Goal: Information Seeking & Learning: Learn about a topic

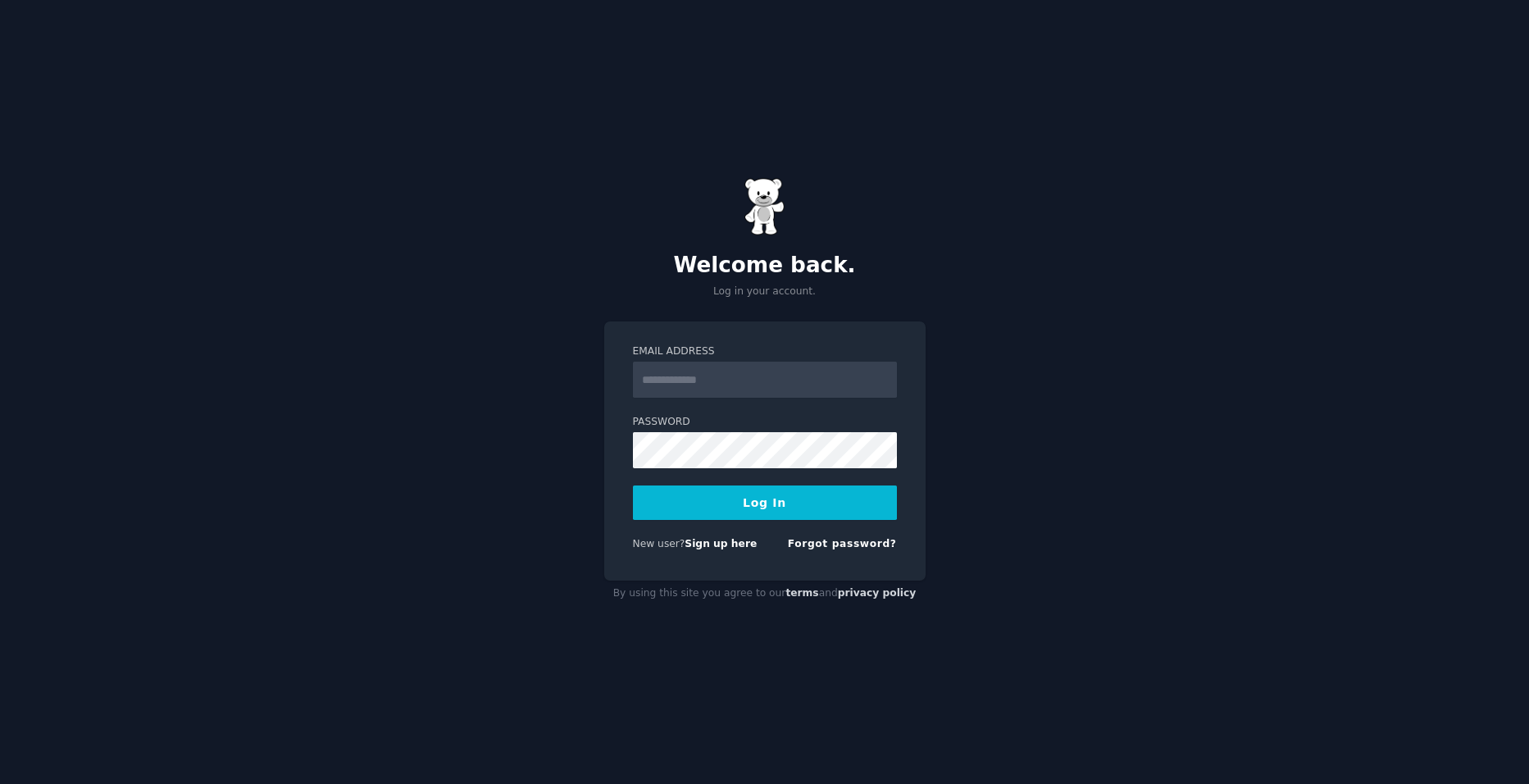
type input "**********"
click at [775, 503] on button "Log In" at bounding box center [765, 502] width 264 height 35
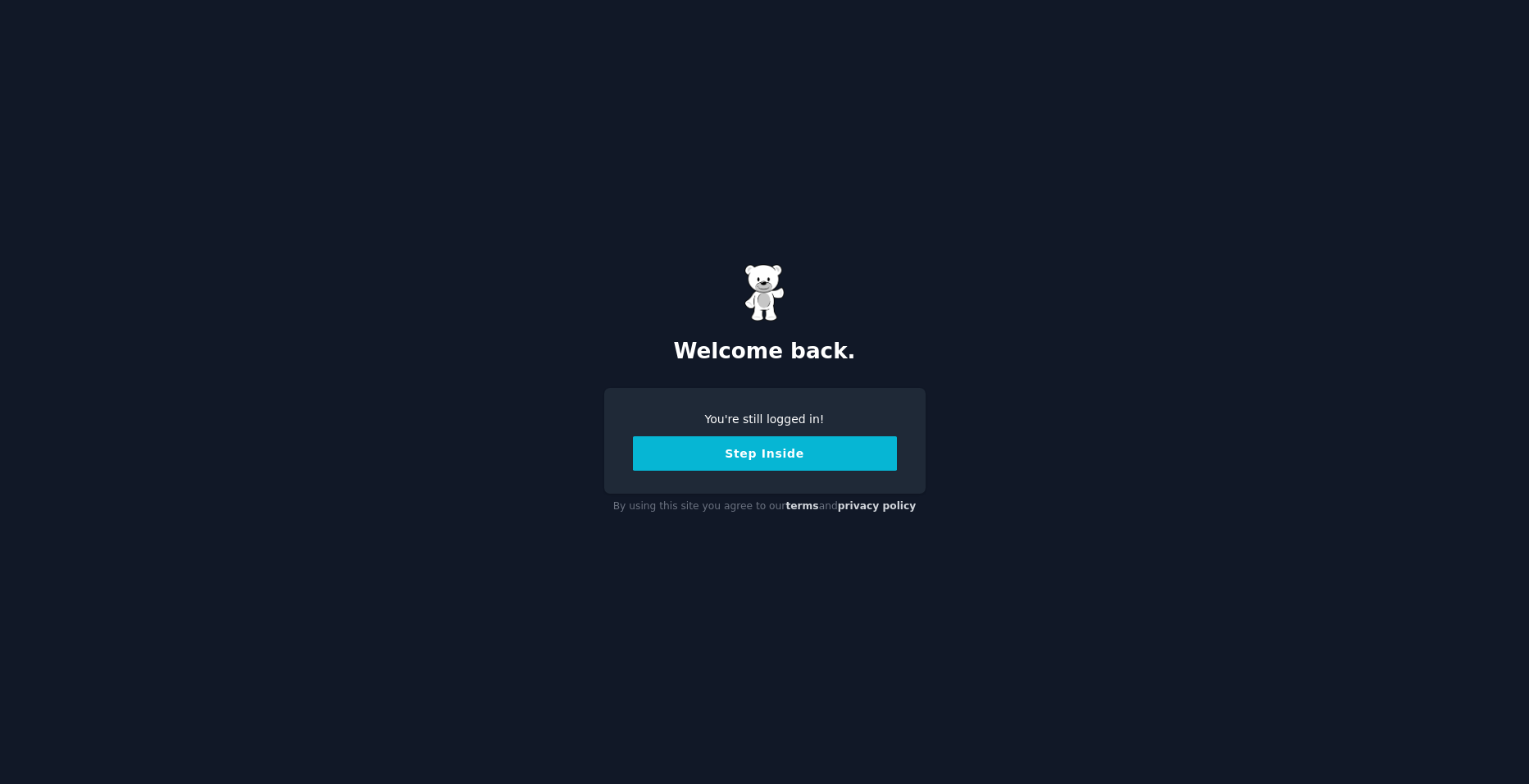
click at [850, 464] on button "Step Inside" at bounding box center [765, 453] width 264 height 35
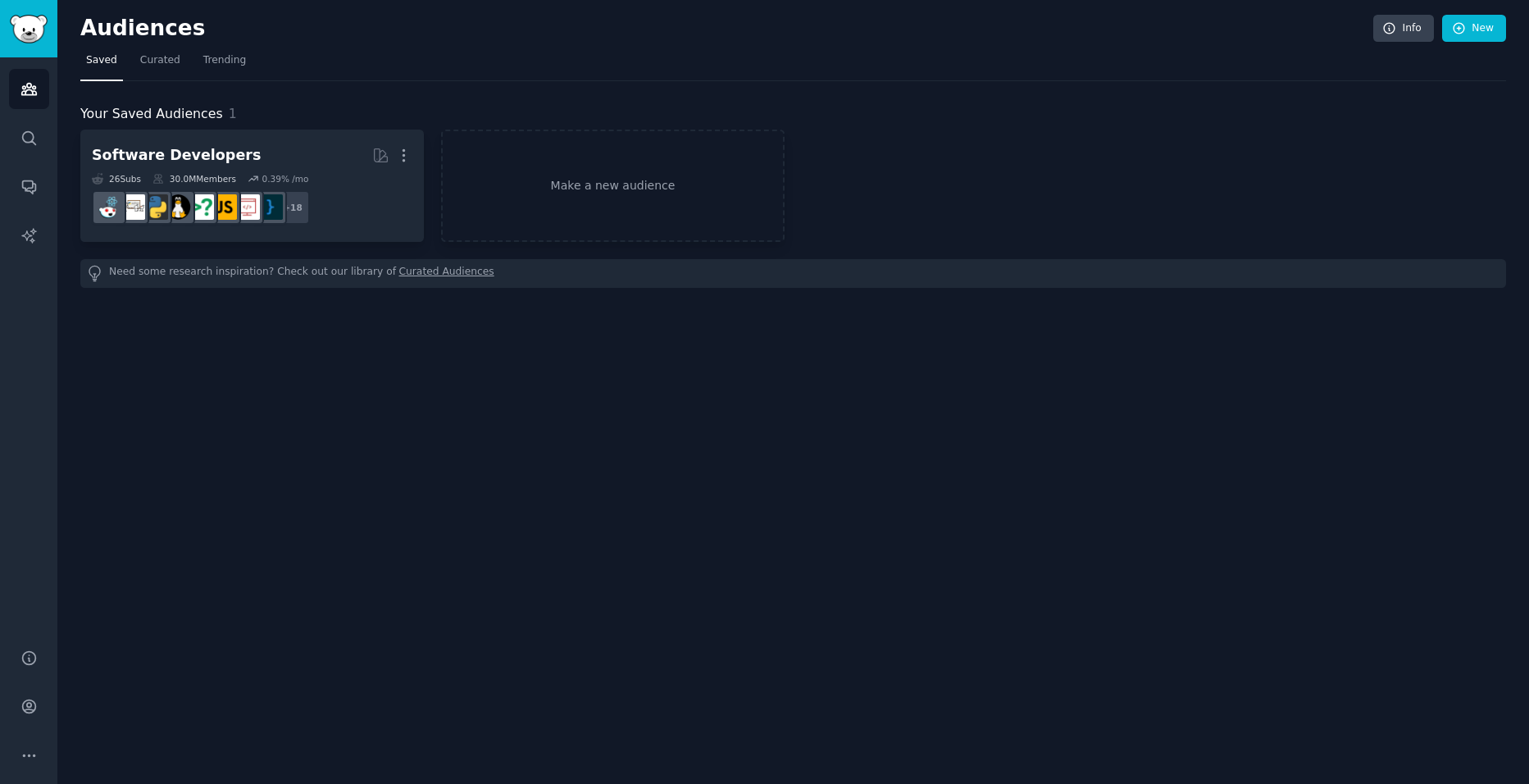
drag, startPoint x: 247, startPoint y: 62, endPoint x: 238, endPoint y: 64, distance: 9.2
click at [246, 62] on nav "Saved Curated Trending" at bounding box center [792, 64] width 1425 height 34
click at [238, 64] on link "Trending" at bounding box center [224, 64] width 54 height 34
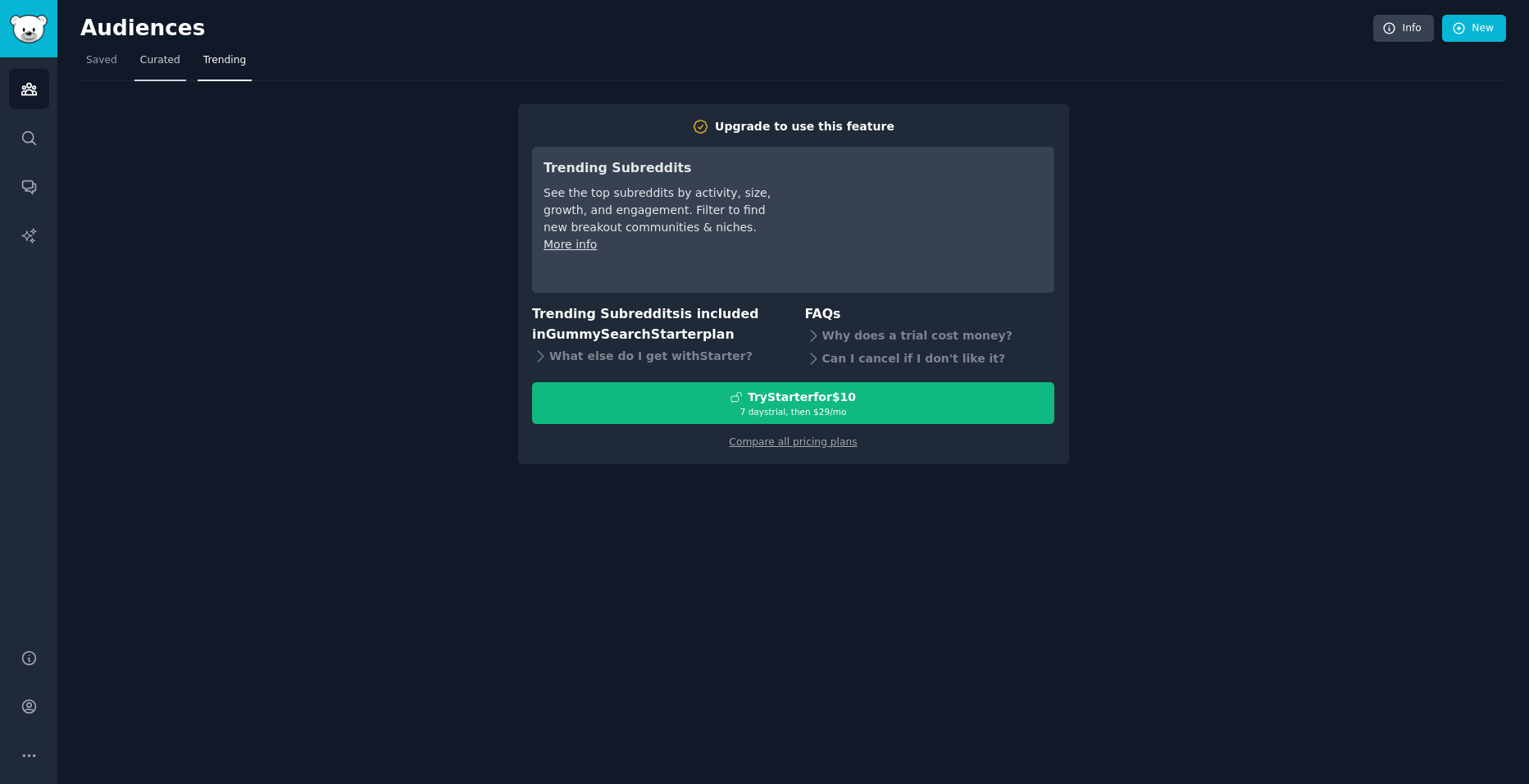
click at [141, 65] on span "Curated" at bounding box center [160, 61] width 40 height 15
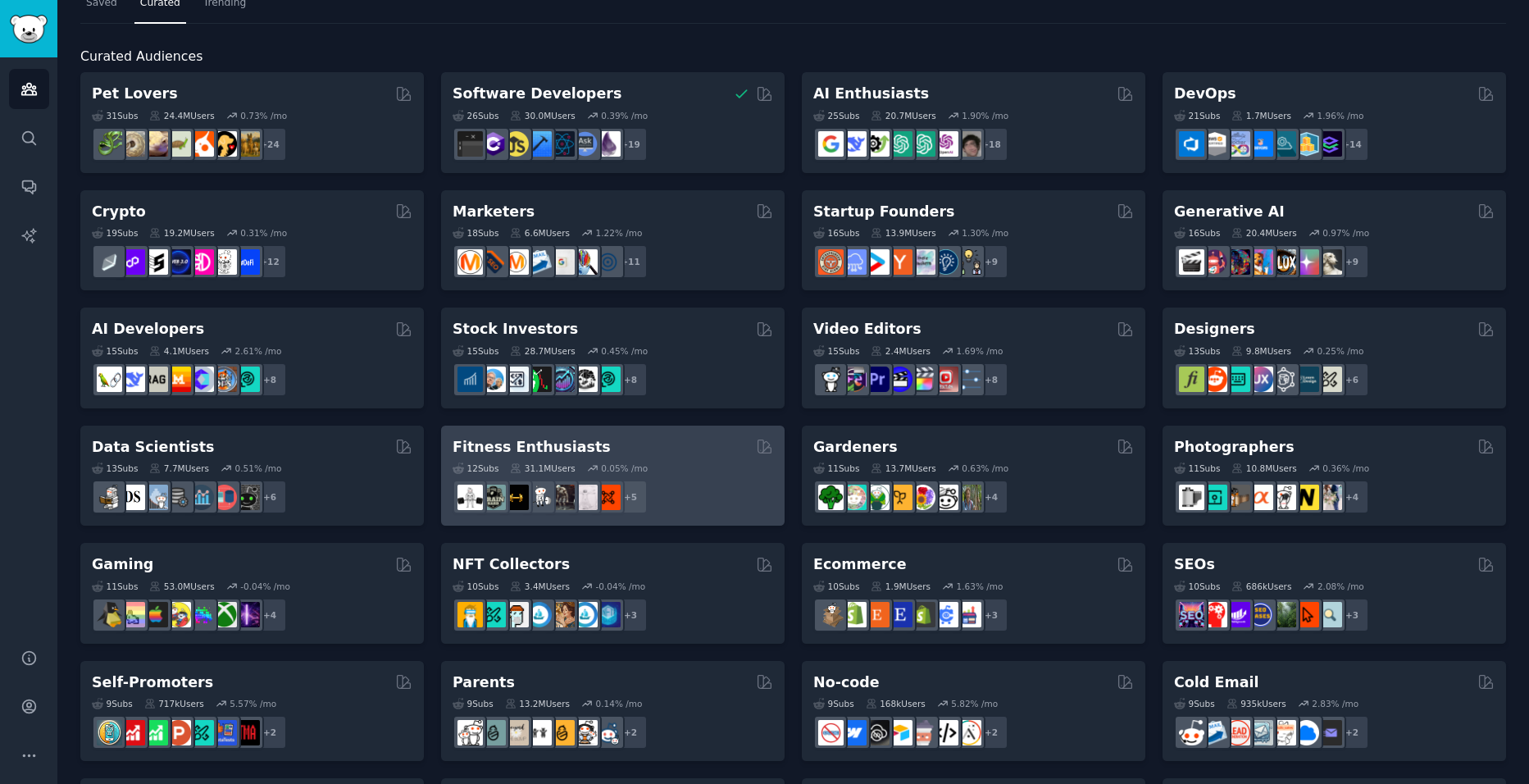
scroll to position [82, 0]
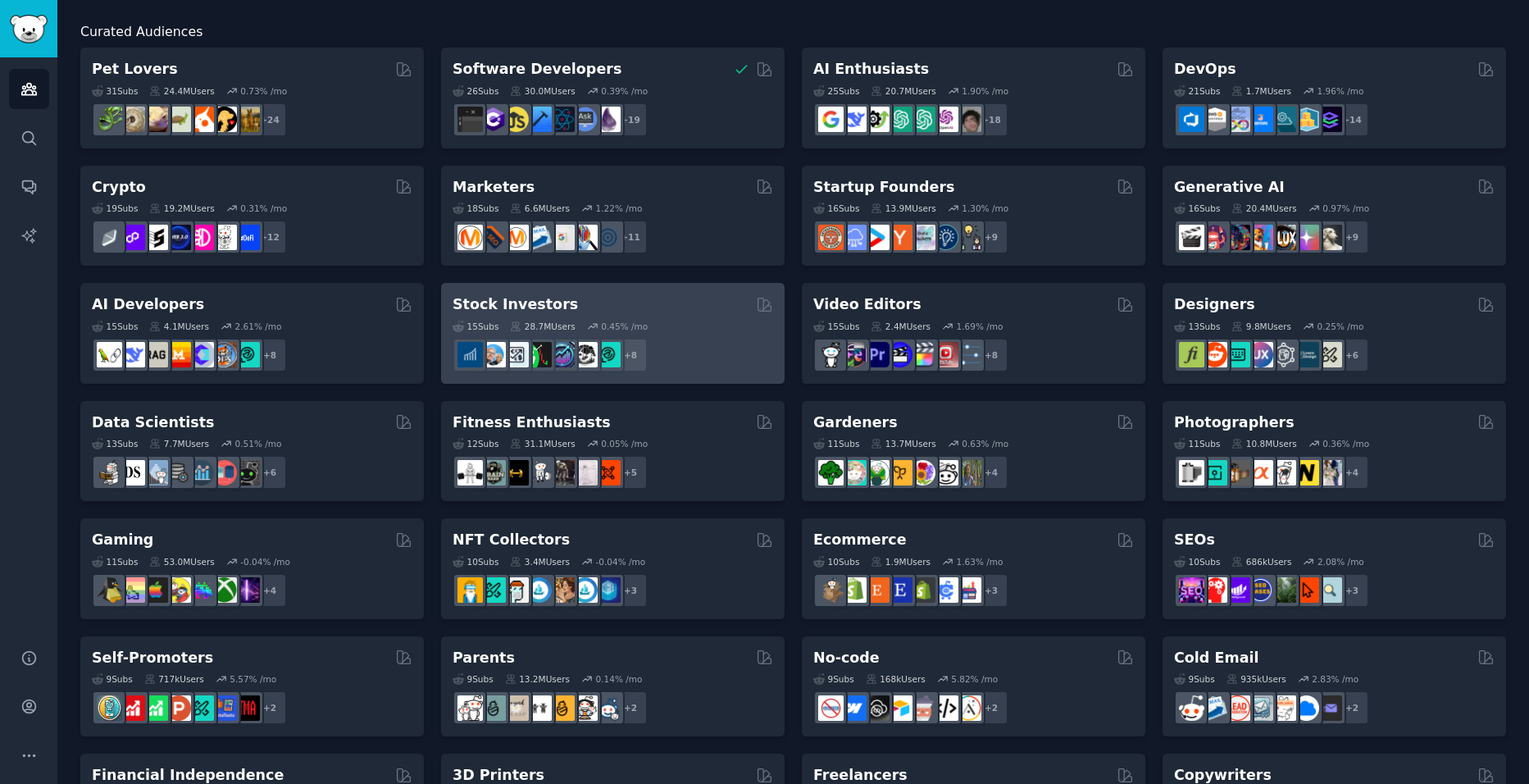
click at [614, 311] on div "Stock Investors" at bounding box center [612, 305] width 320 height 21
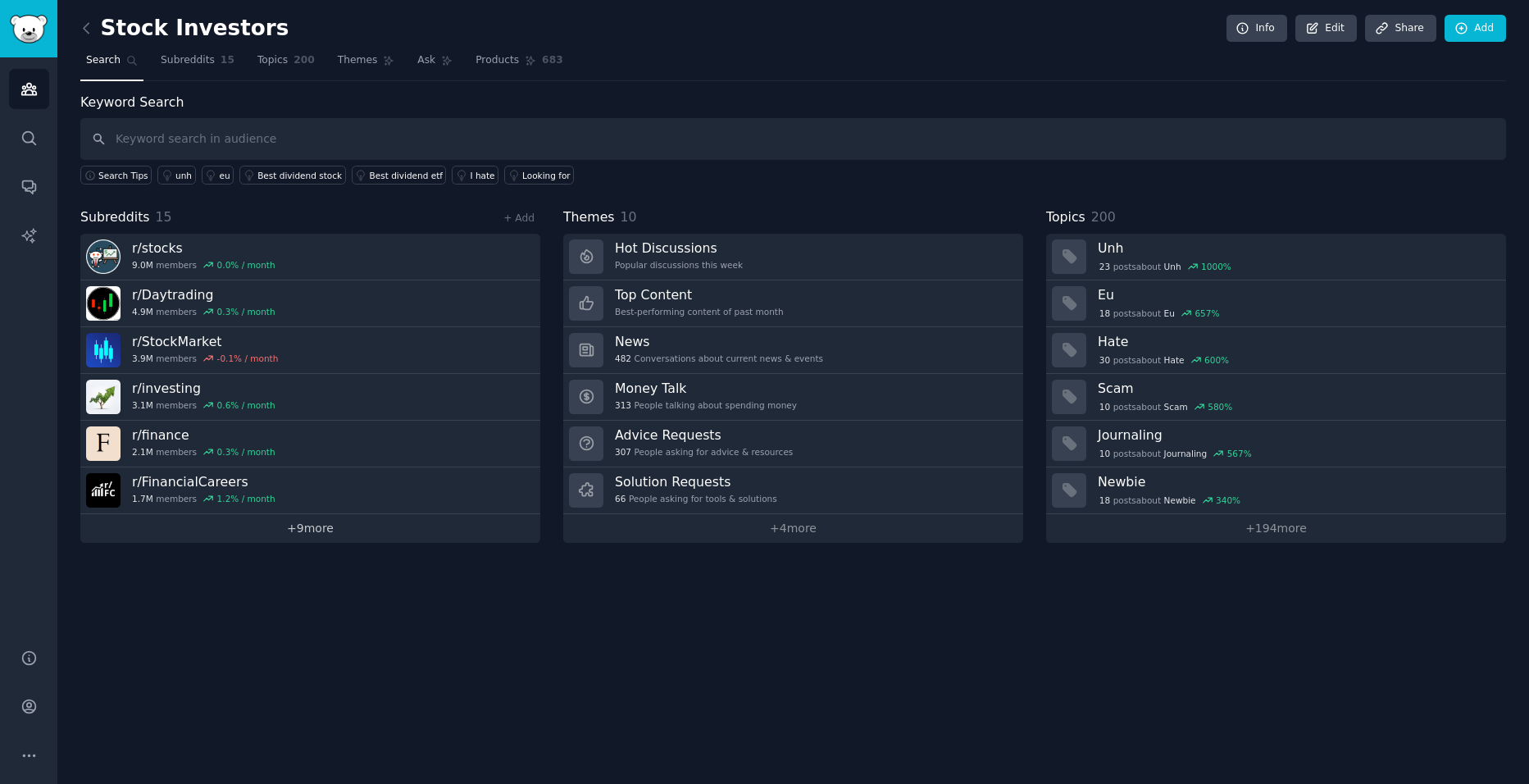
click at [300, 527] on link "+ 9 more" at bounding box center [310, 528] width 460 height 29
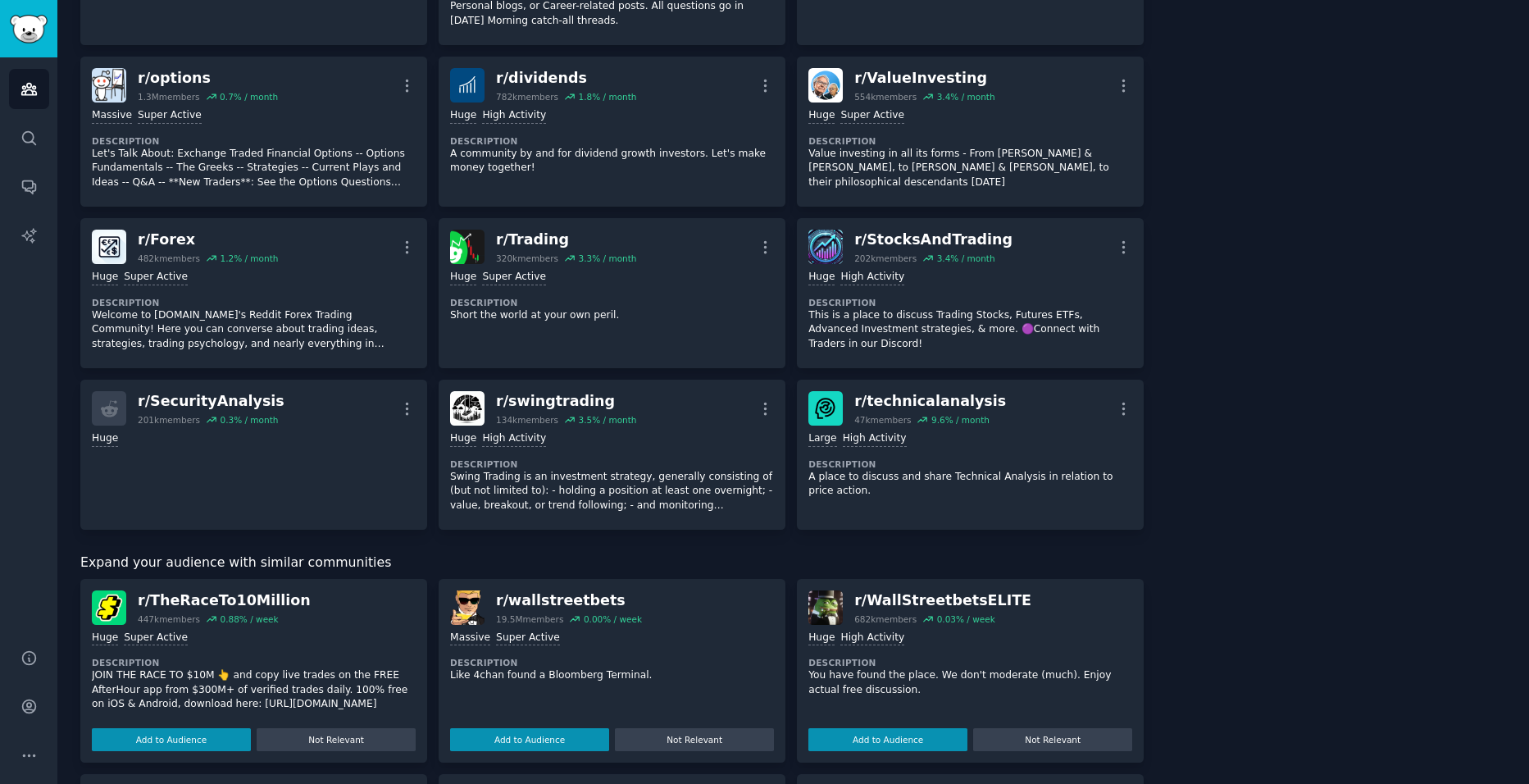
scroll to position [492, 0]
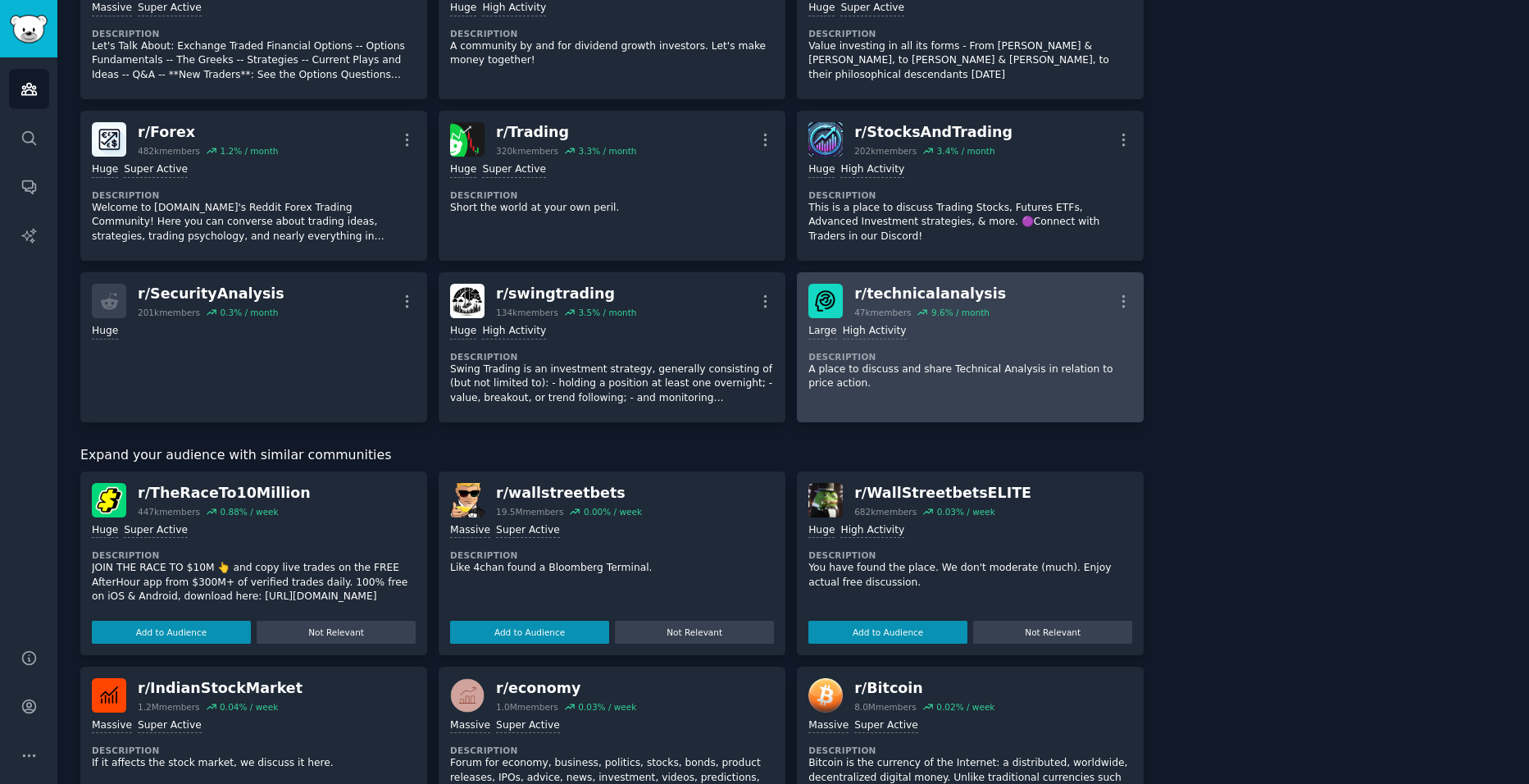
click at [1014, 317] on div "r/ technicalanalysis 47k members 9.6 % / month More" at bounding box center [971, 301] width 324 height 35
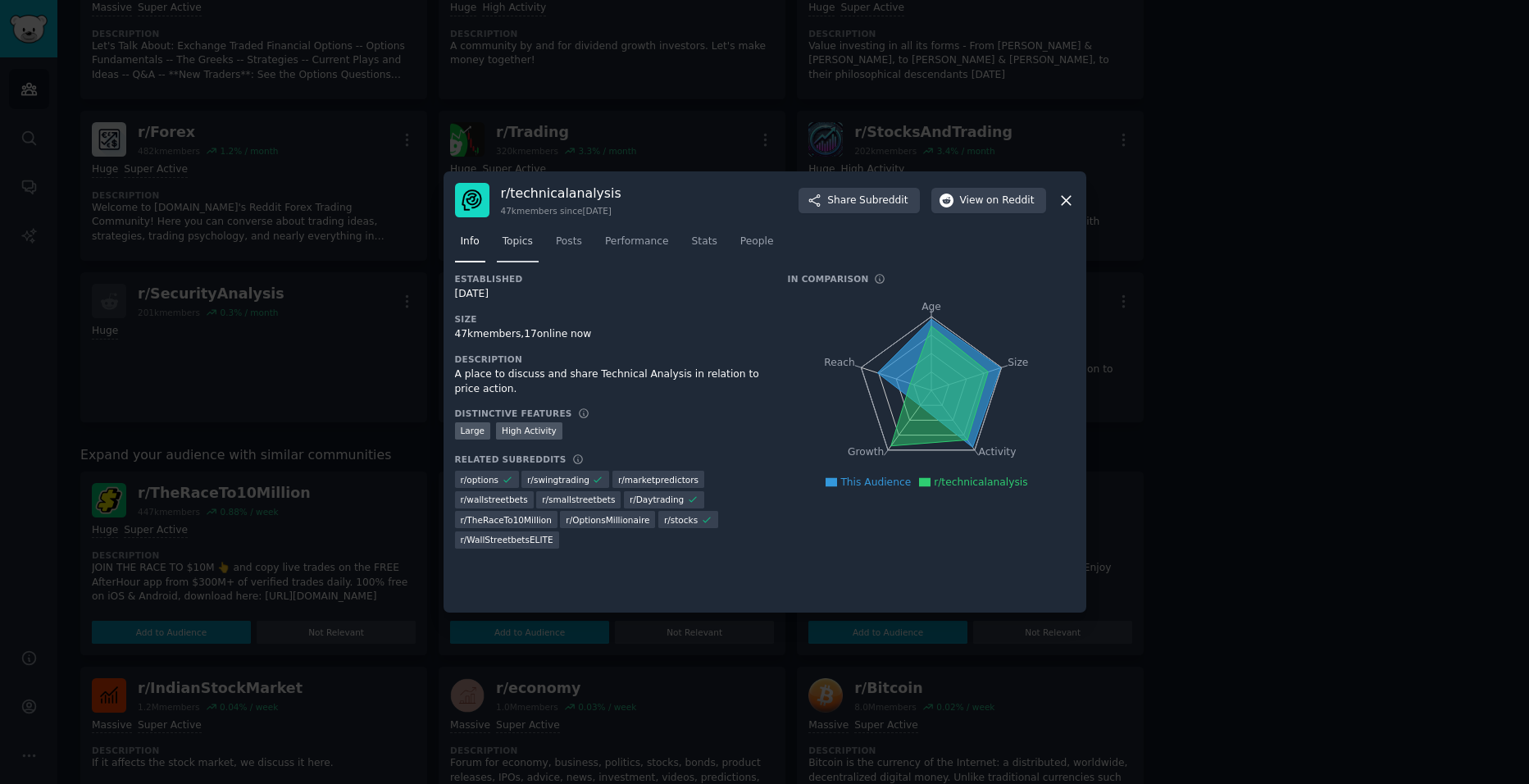
click at [518, 238] on span "Topics" at bounding box center [517, 242] width 30 height 15
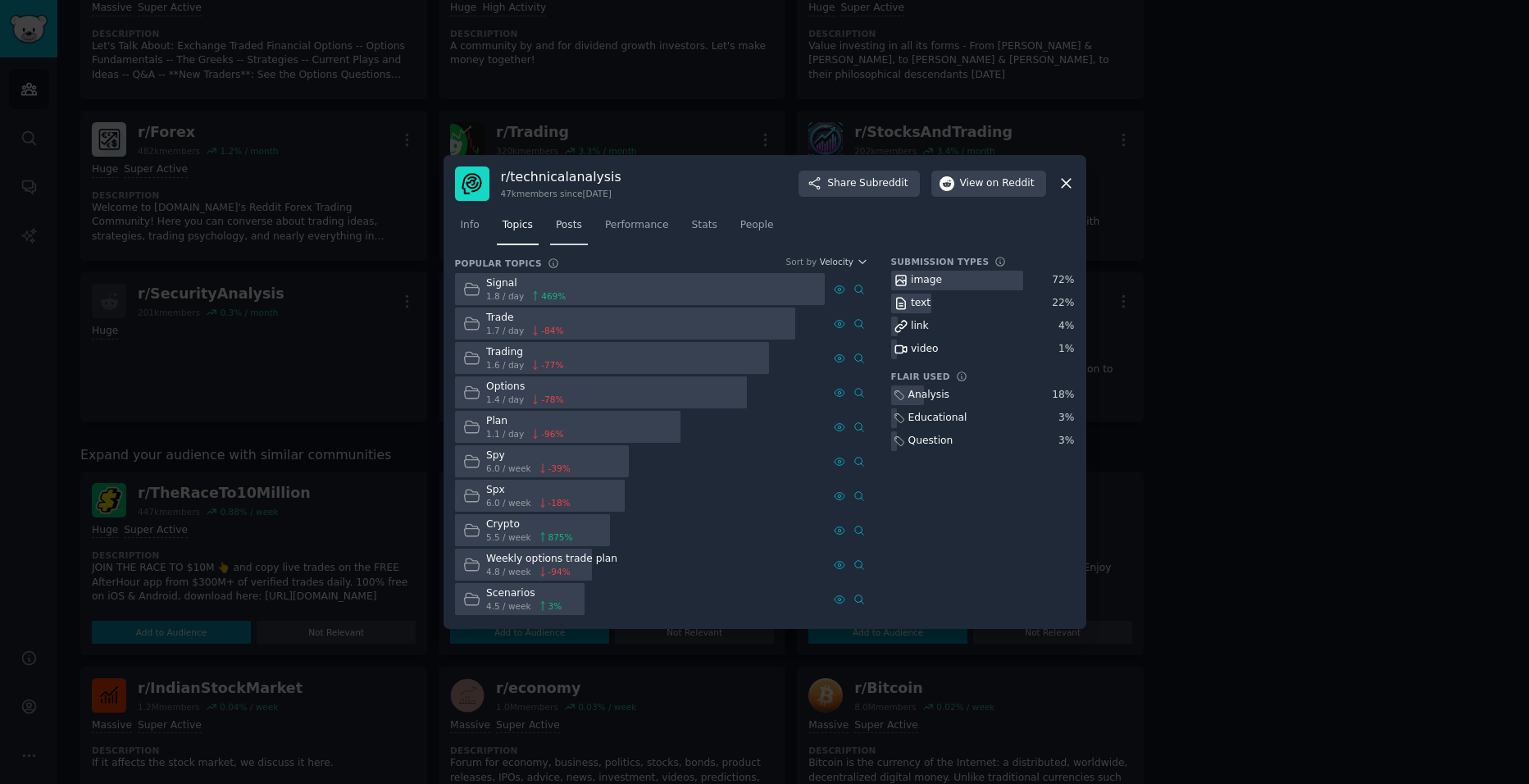
click at [566, 228] on span "Posts" at bounding box center [568, 226] width 26 height 15
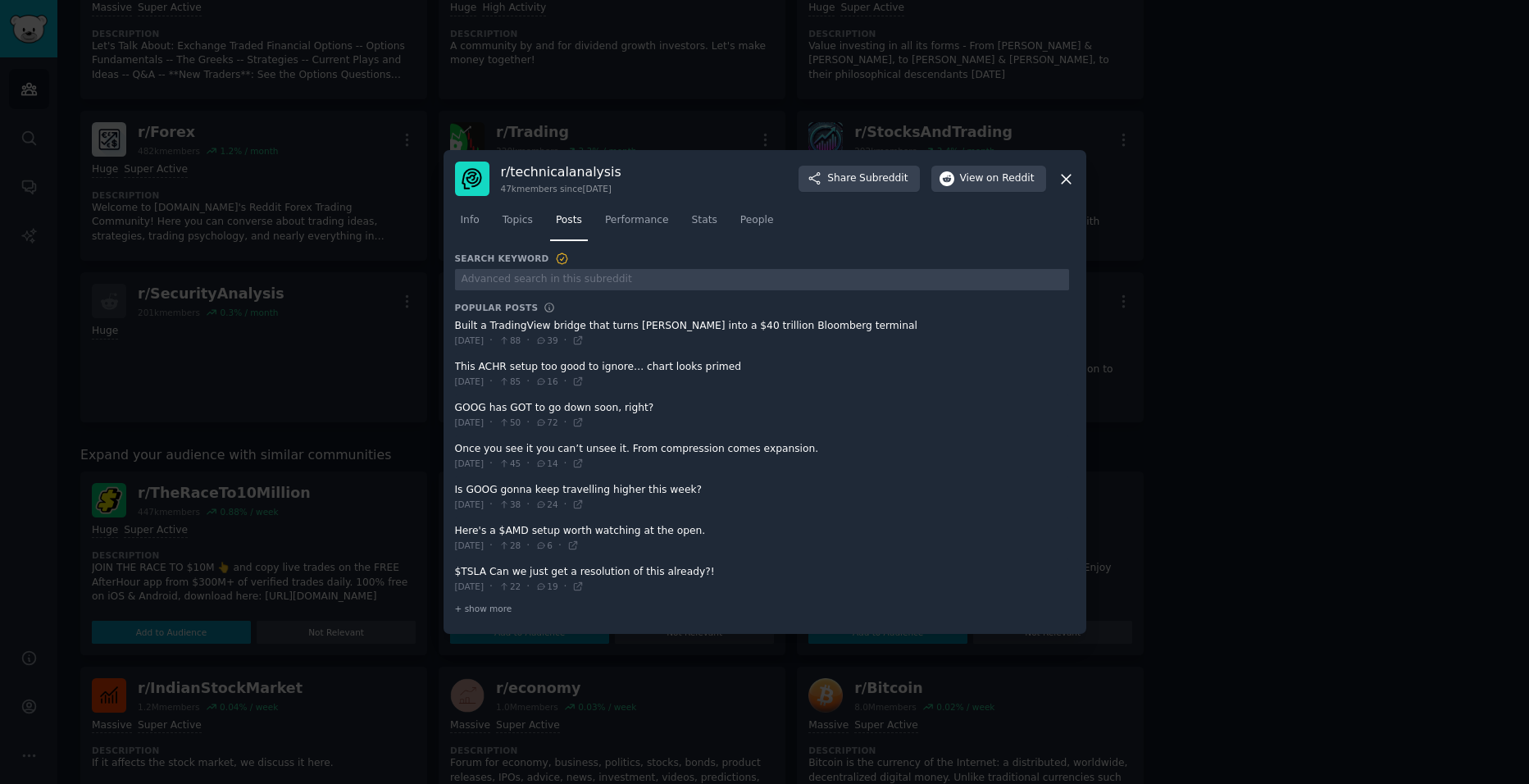
click at [1063, 176] on icon at bounding box center [1066, 179] width 9 height 9
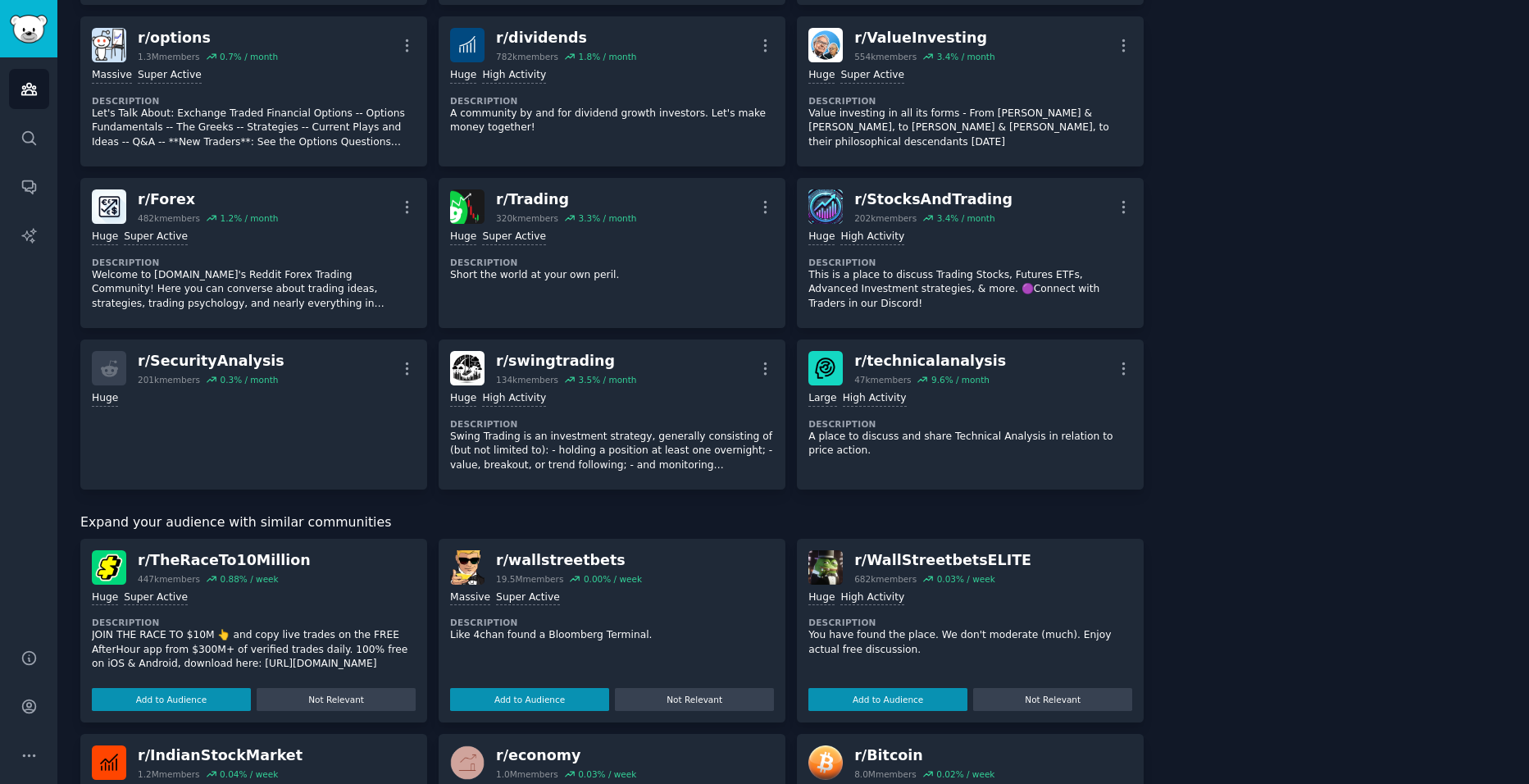
scroll to position [574, 0]
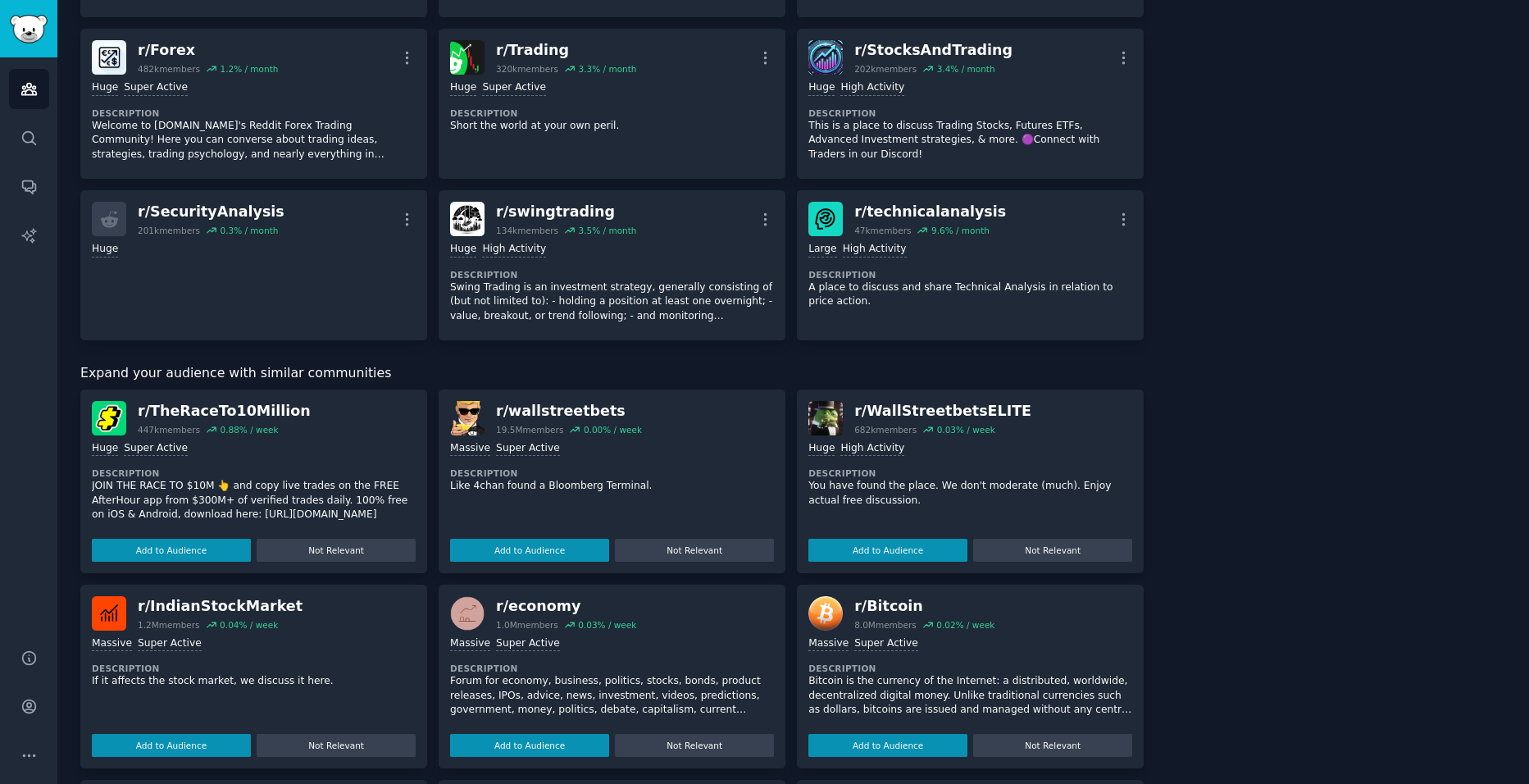
click at [337, 610] on div "r/ IndianStockMarket 1.2M members 0.04 % / week" at bounding box center [254, 613] width 324 height 35
click at [285, 646] on div "Massive Super Active" at bounding box center [254, 643] width 324 height 15
click at [291, 636] on div "Massive Super Active" at bounding box center [254, 643] width 324 height 15
click at [294, 636] on div "Massive Super Active" at bounding box center [254, 643] width 324 height 15
click at [231, 605] on div "r/ IndianStockMarket" at bounding box center [219, 606] width 165 height 21
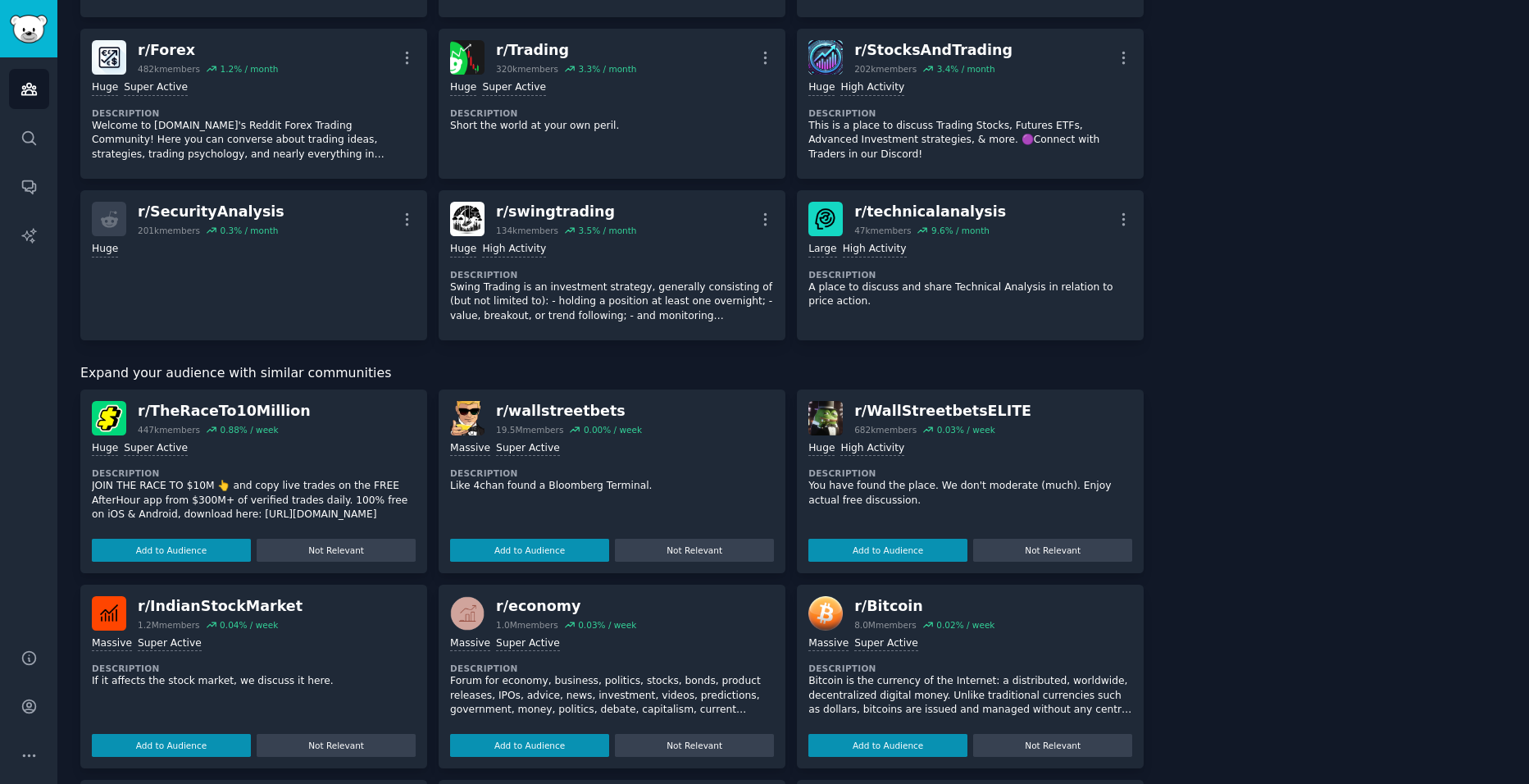
click at [278, 632] on div ">= 95th percentile for submissions / day Massive Super Active Description If it…" at bounding box center [254, 693] width 324 height 126
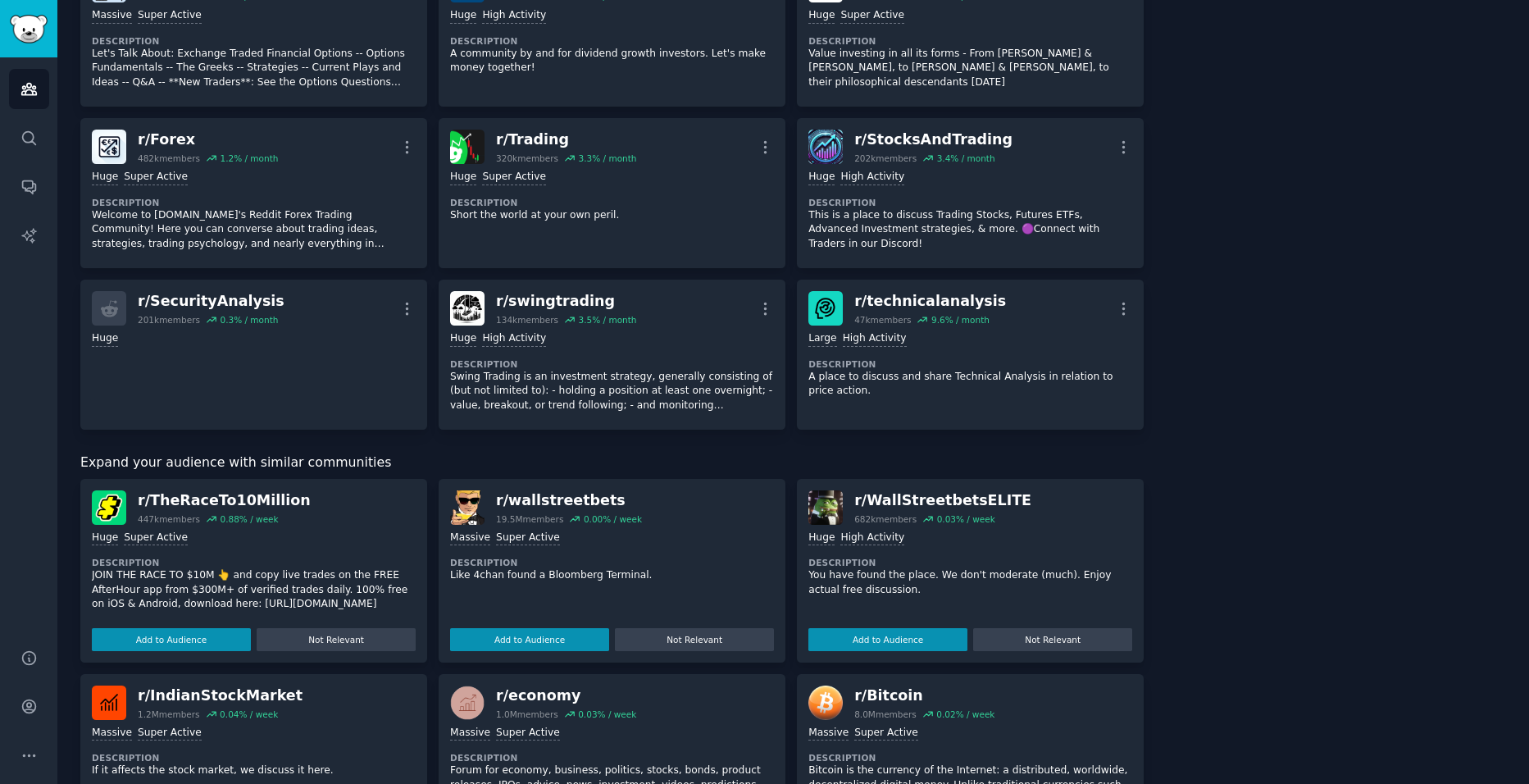
scroll to position [656, 0]
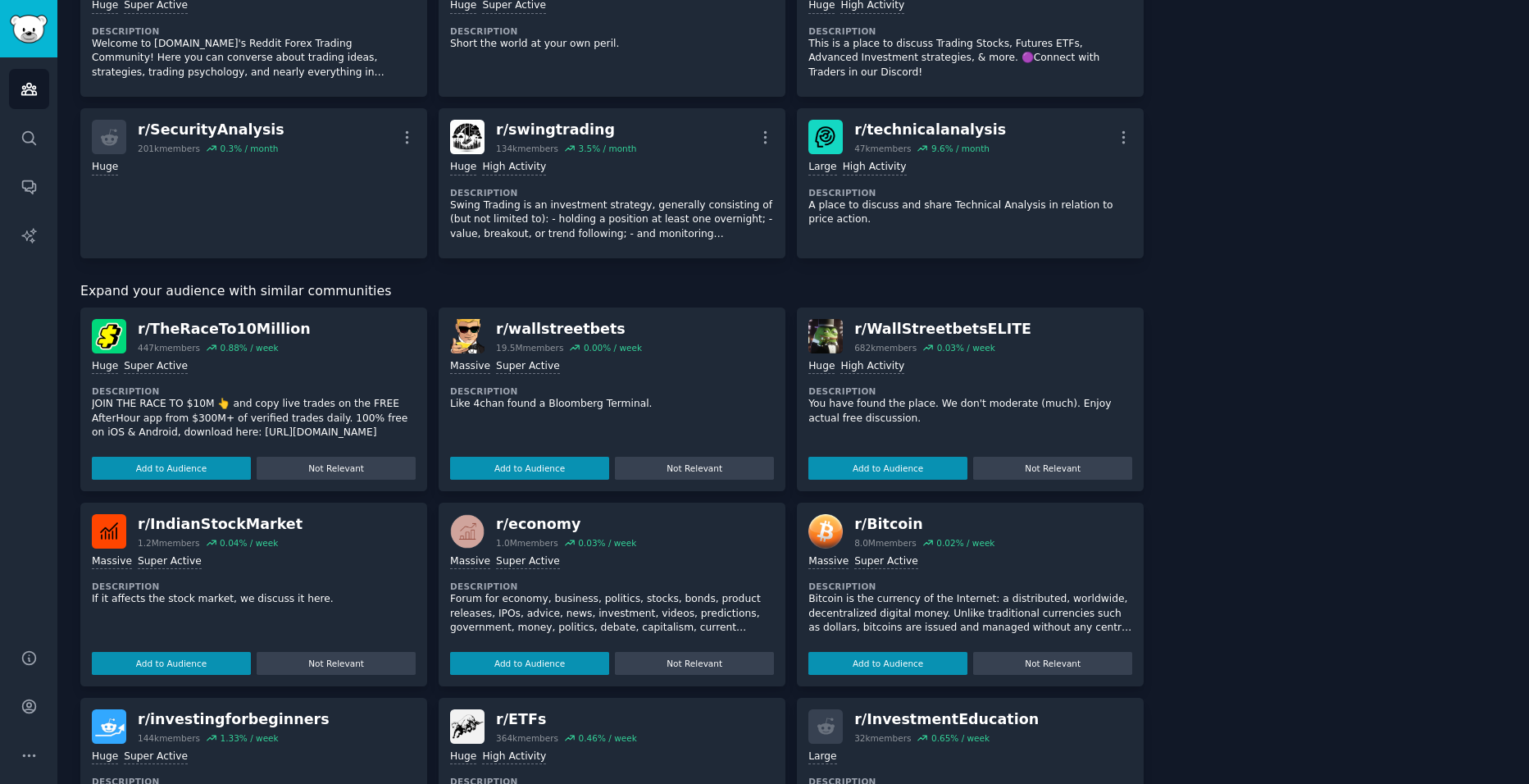
click at [344, 599] on p "If it affects the stock market, we discuss it here." at bounding box center [254, 599] width 324 height 15
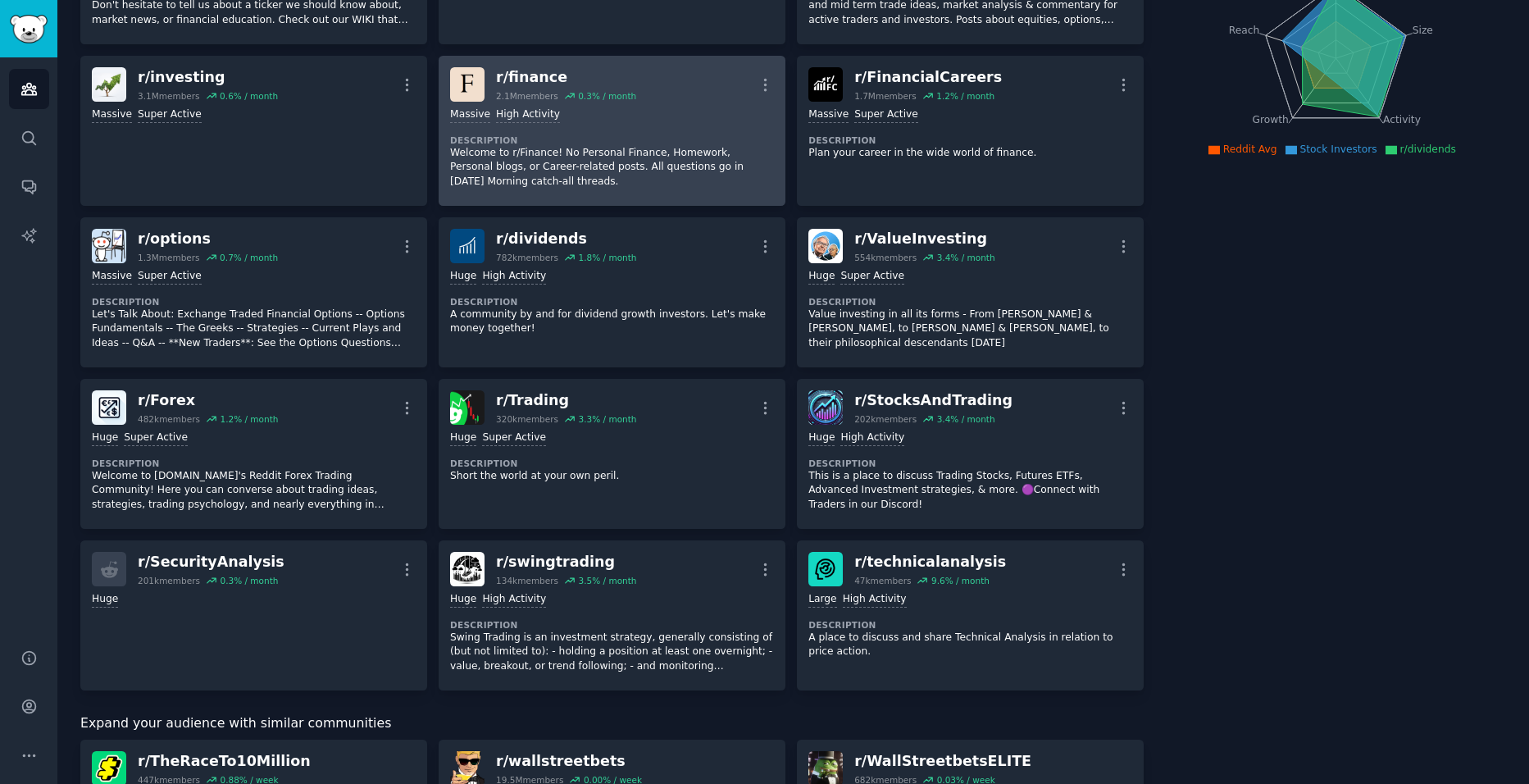
scroll to position [0, 0]
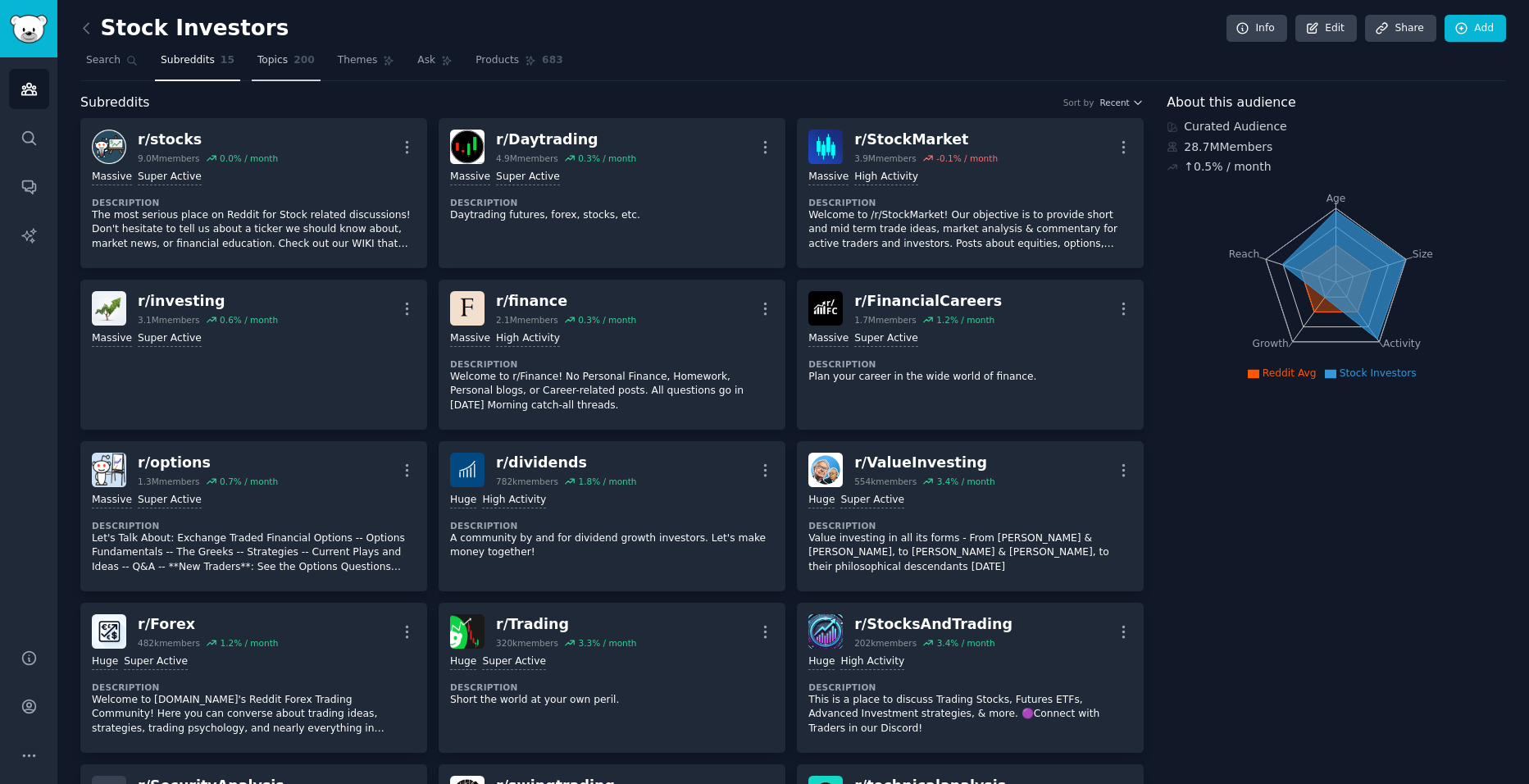
click at [284, 73] on link "Topics 200" at bounding box center [287, 64] width 69 height 34
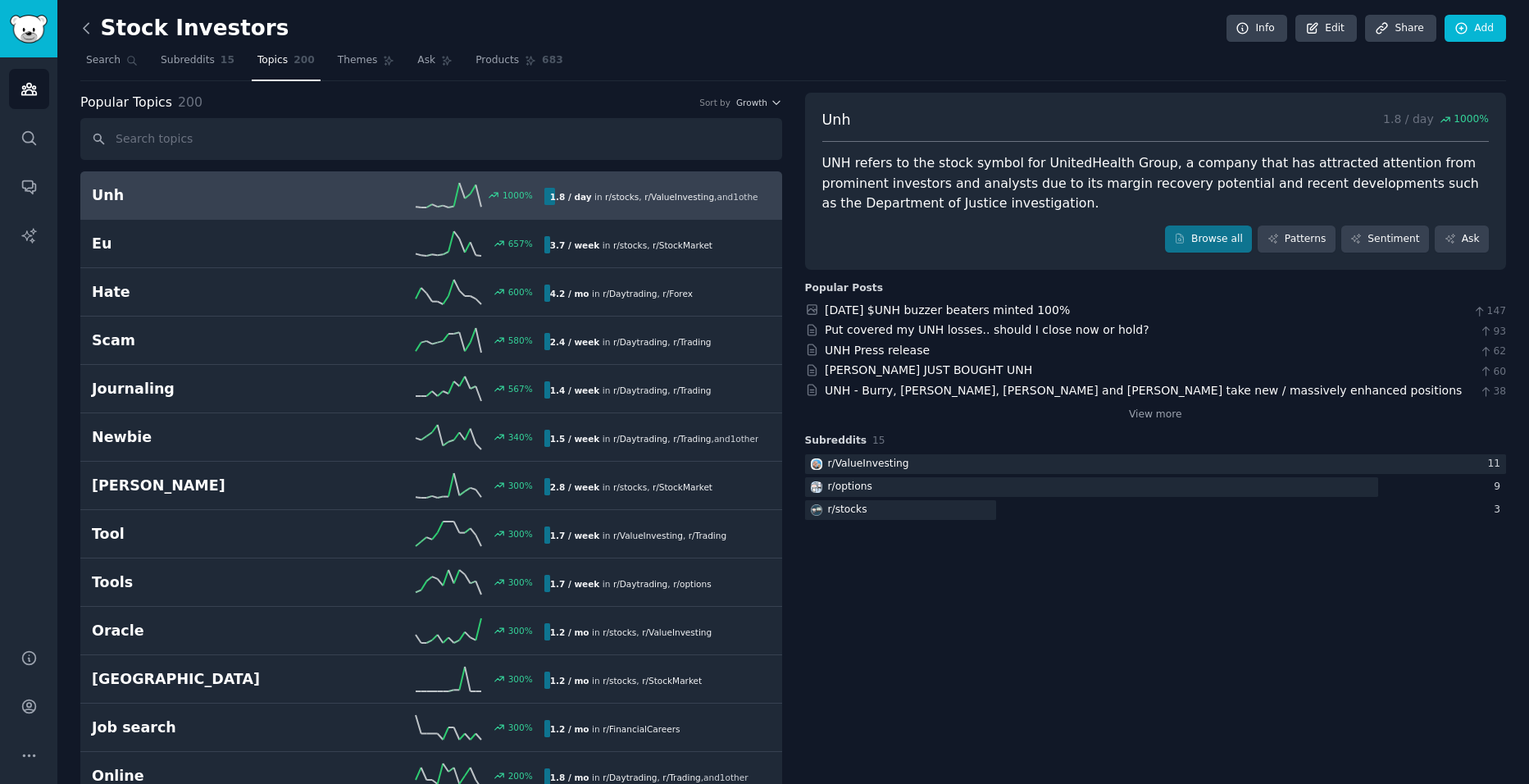
click at [85, 32] on icon at bounding box center [86, 28] width 17 height 17
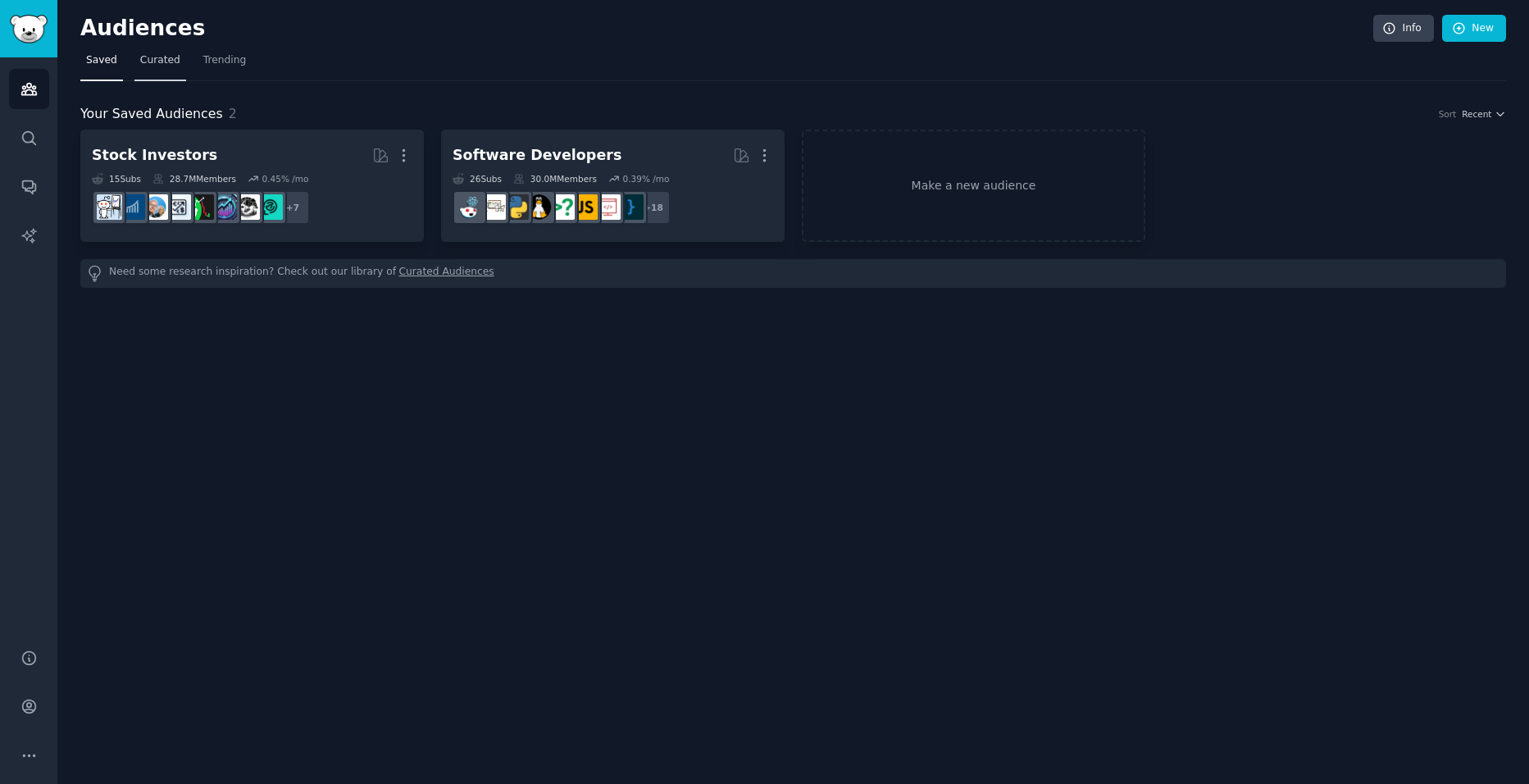
click at [156, 65] on span "Curated" at bounding box center [160, 61] width 40 height 15
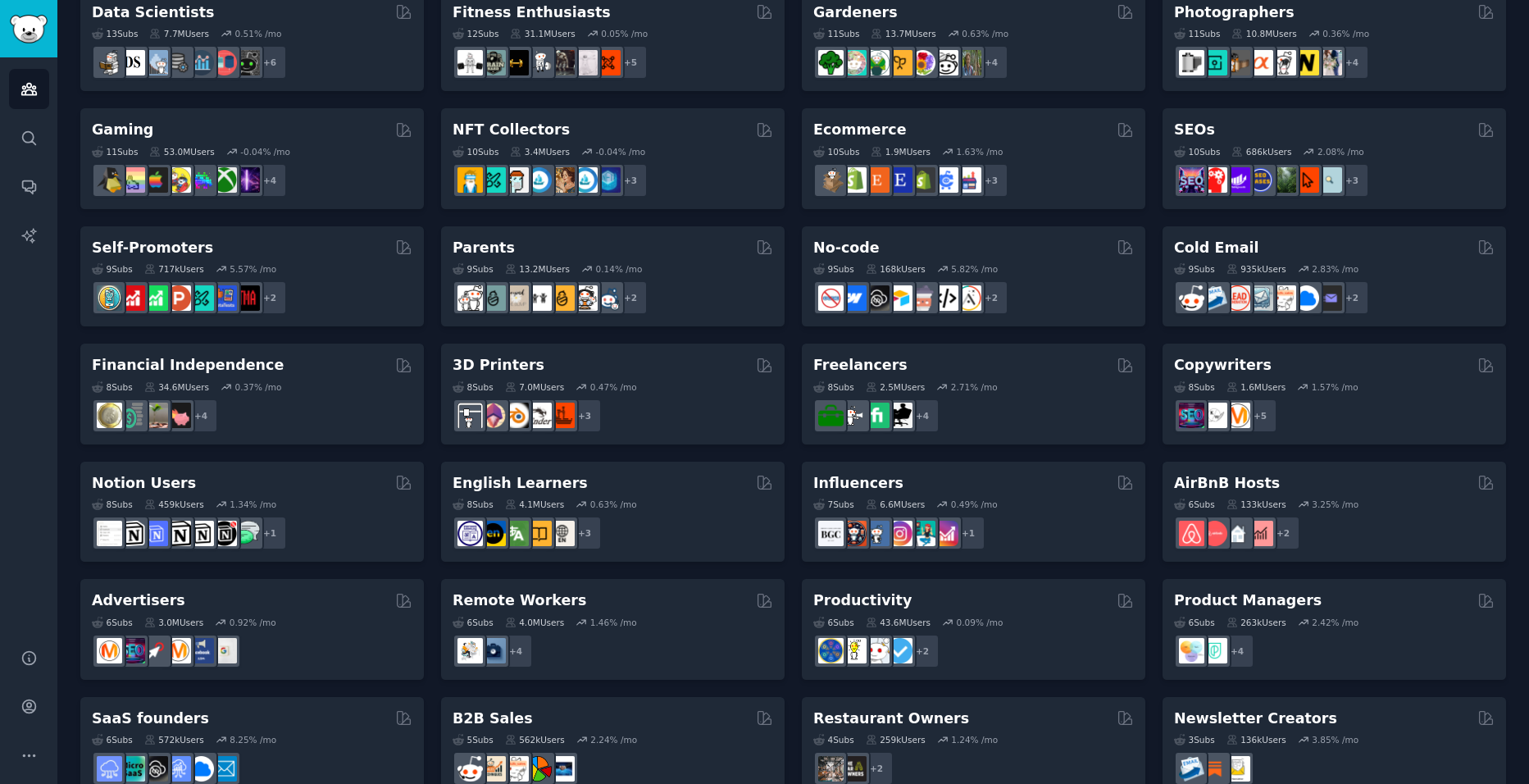
scroll to position [528, 0]
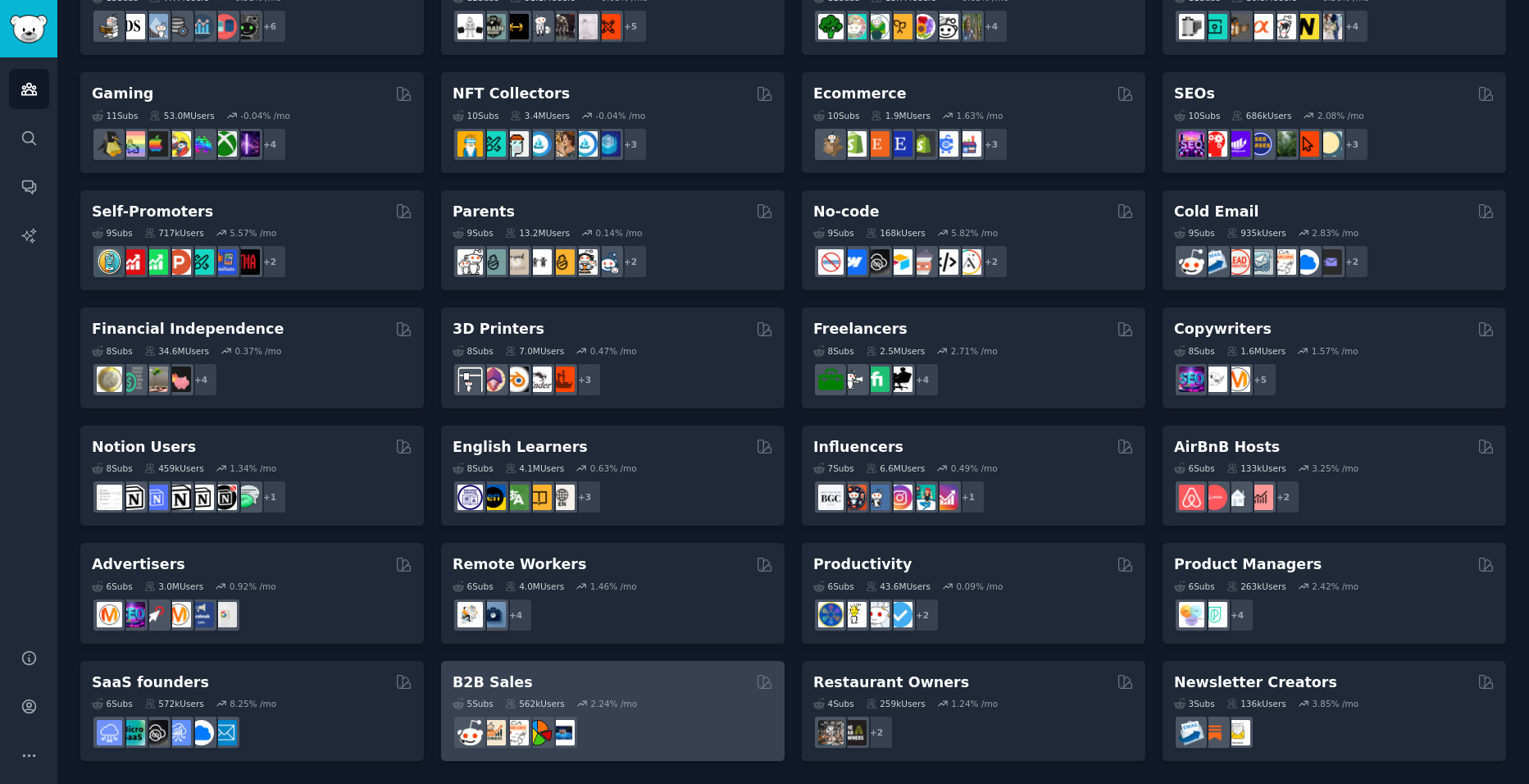
click at [689, 700] on div "5 Sub s 562k Users 2.24 % /mo" at bounding box center [612, 703] width 320 height 12
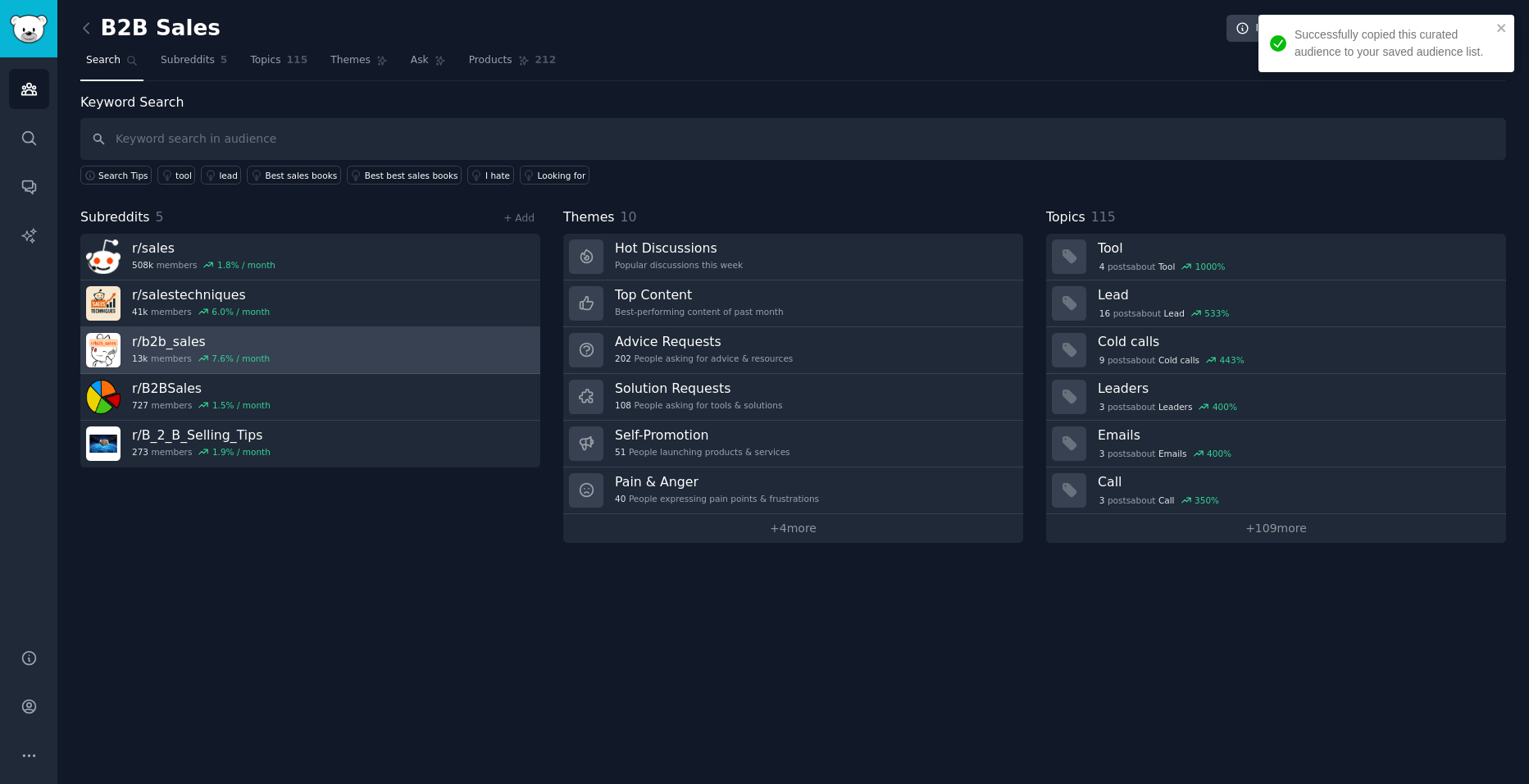
click at [365, 337] on link "r/ b2b_sales 13k members 7.6 % / month" at bounding box center [310, 350] width 460 height 46
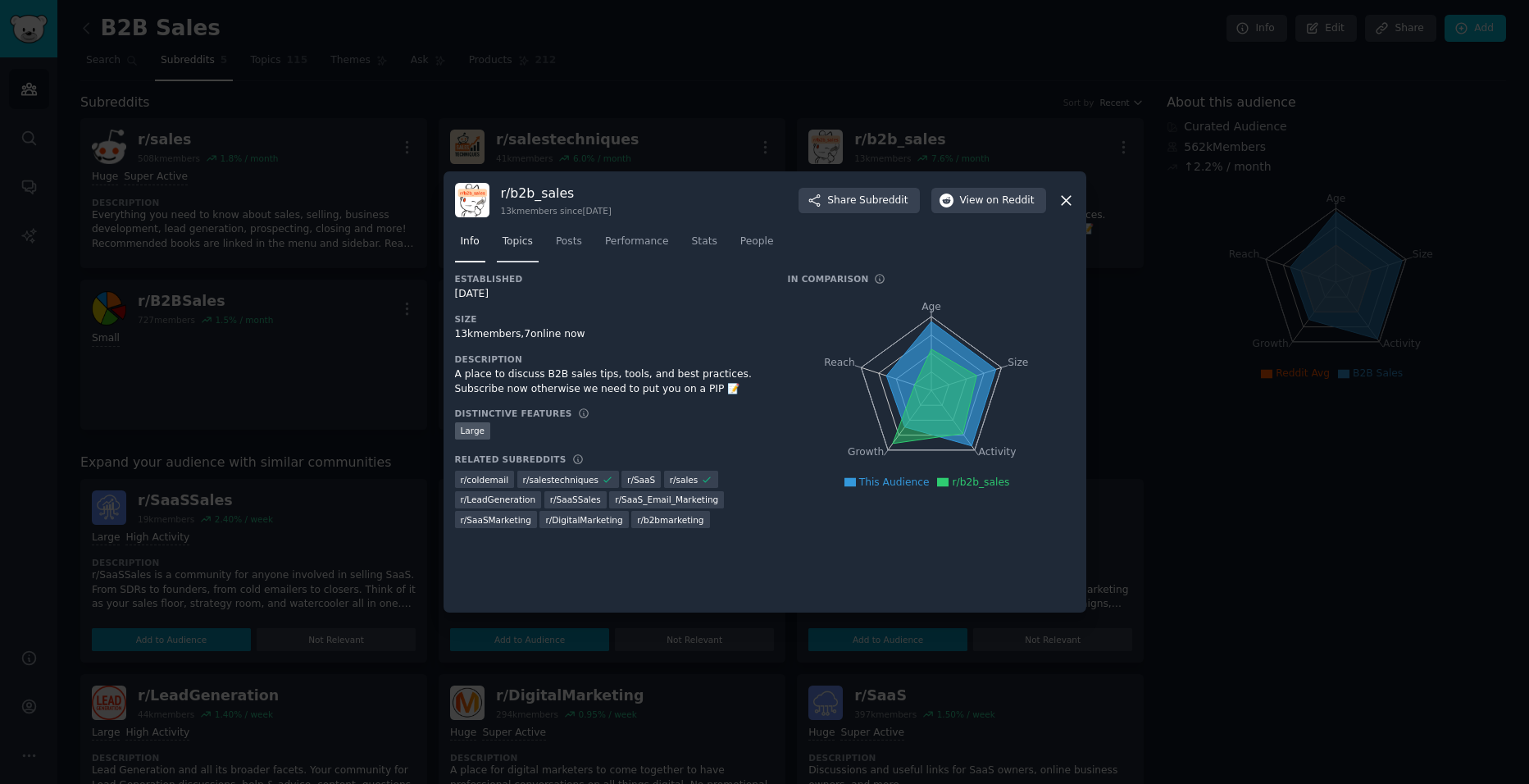
click at [514, 243] on span "Topics" at bounding box center [517, 242] width 30 height 15
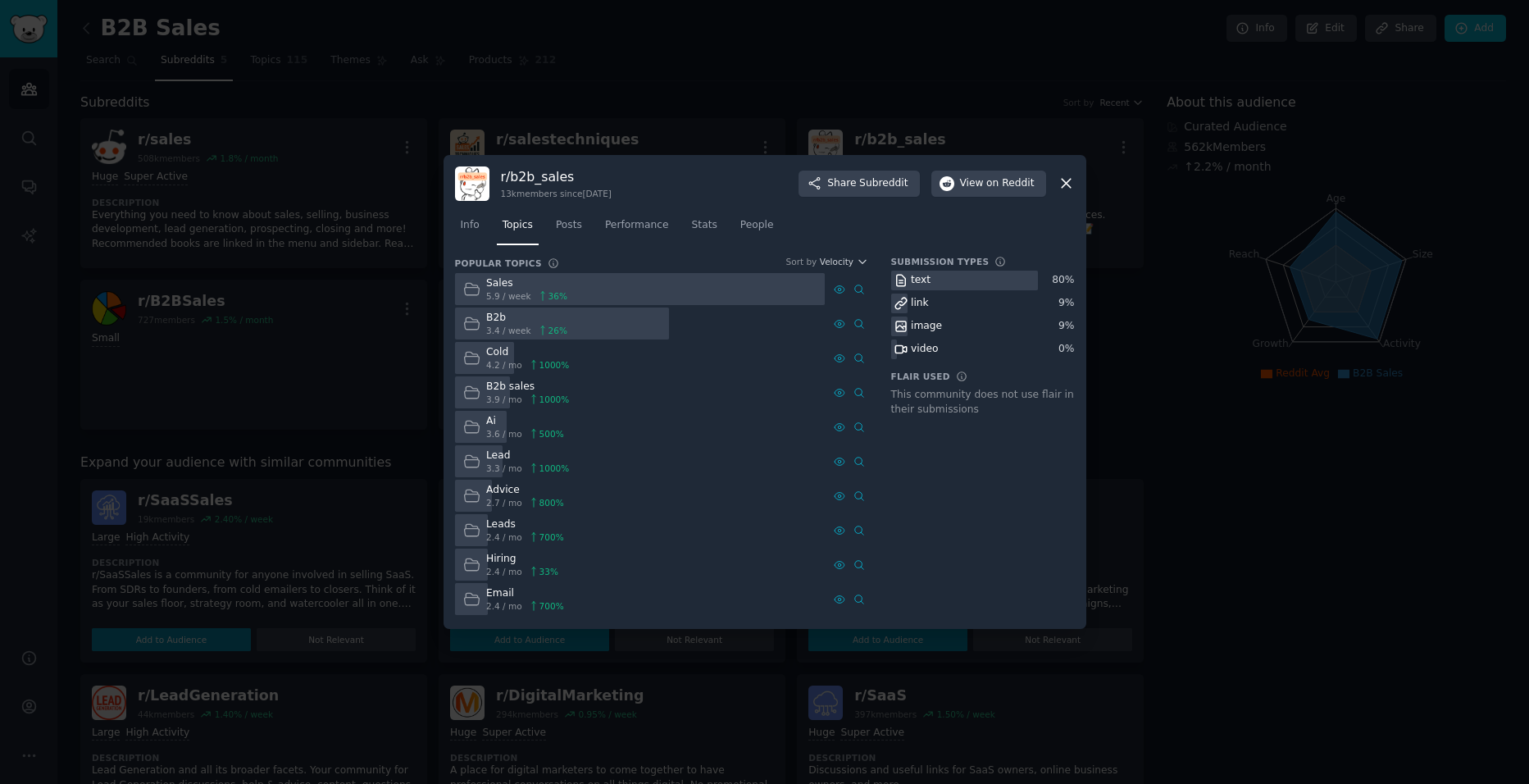
click at [742, 286] on div at bounding box center [639, 288] width 370 height 32
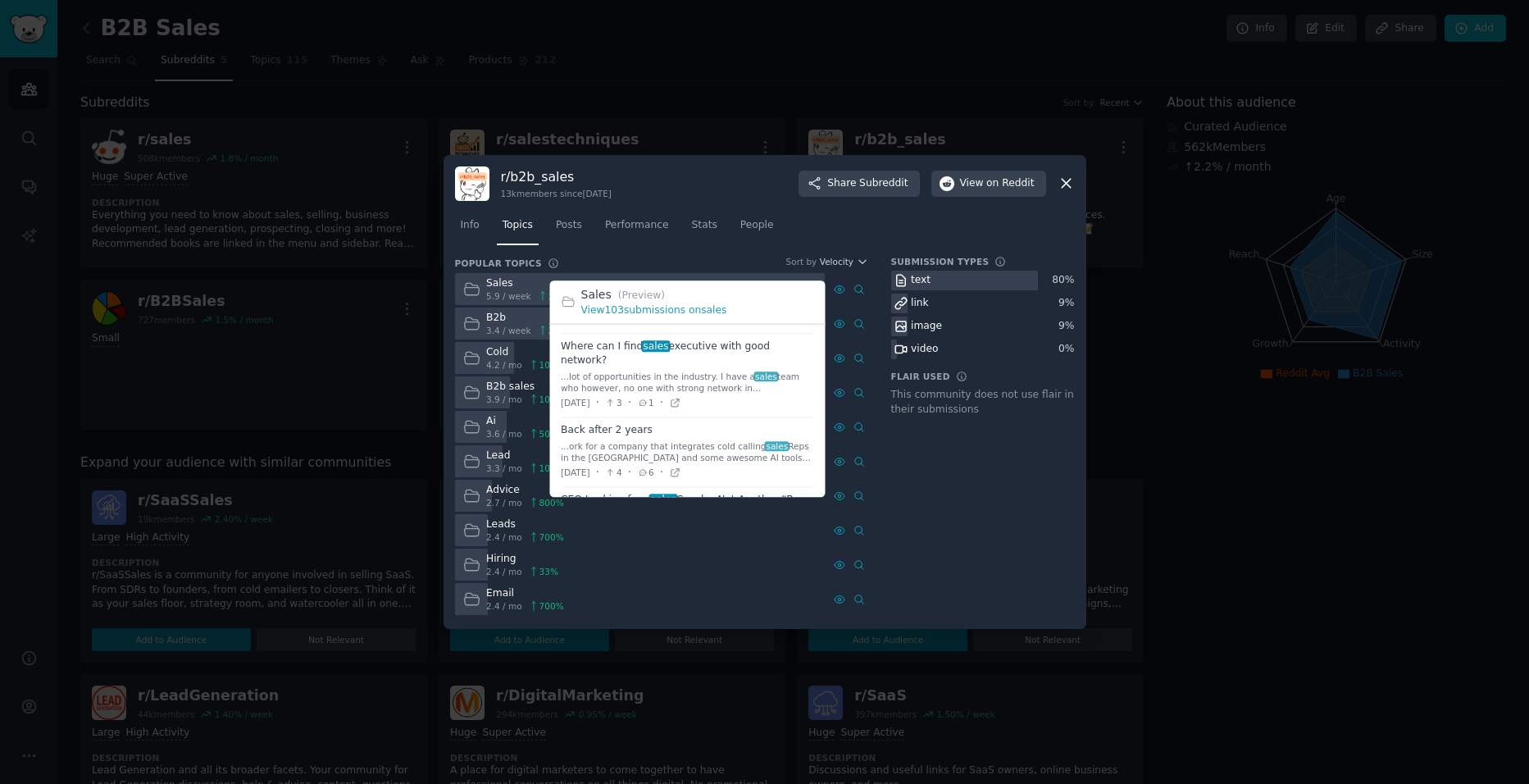
scroll to position [246, 0]
